Goal: Information Seeking & Learning: Learn about a topic

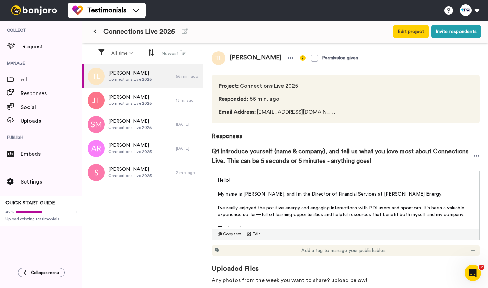
scroll to position [4, 0]
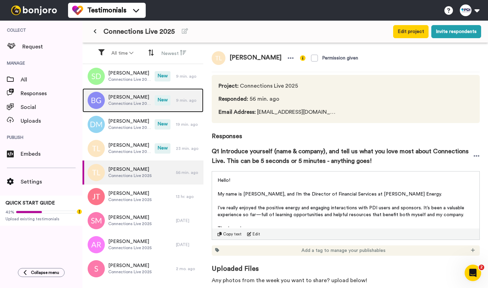
click at [153, 99] on div "Bryan Gonyar Connections Live 2025" at bounding box center [118, 100] width 72 height 24
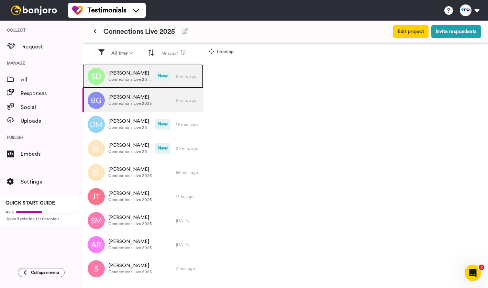
click at [153, 77] on div "Sarah DuFresne Connections Live 2025" at bounding box center [118, 76] width 72 height 24
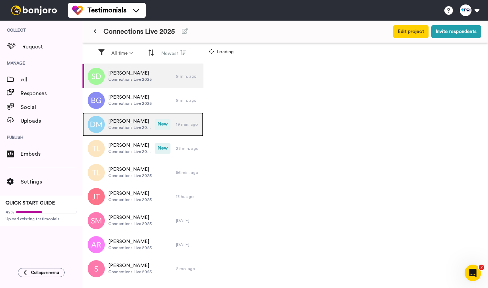
click at [153, 121] on div "Daniel Meservey Connections Live 2025" at bounding box center [118, 124] width 72 height 24
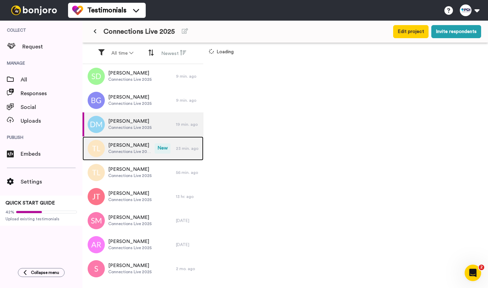
click at [153, 152] on div "Travis Longtin Connections Live 2025" at bounding box center [118, 148] width 72 height 24
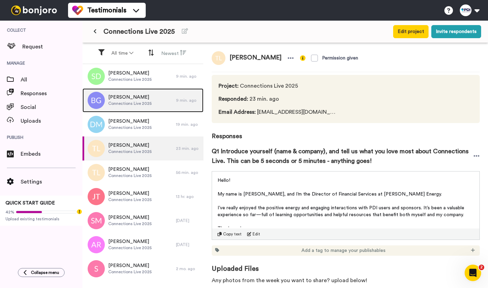
click at [137, 89] on div "Bryan Gonyar Connections Live 2025" at bounding box center [128, 100] width 93 height 24
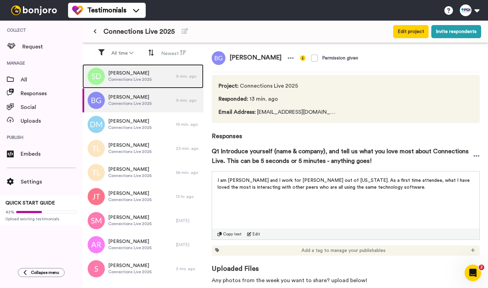
click at [138, 85] on div "Sarah DuFresne Connections Live 2025" at bounding box center [128, 76] width 93 height 24
